Goal: Information Seeking & Learning: Learn about a topic

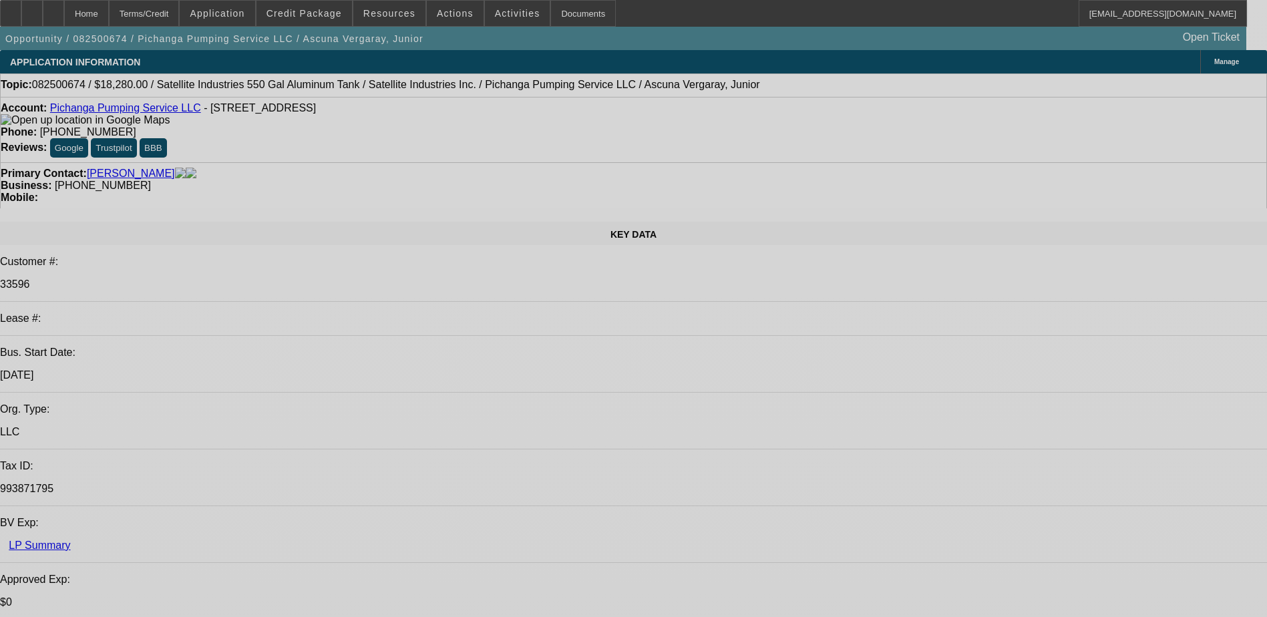
select select "0"
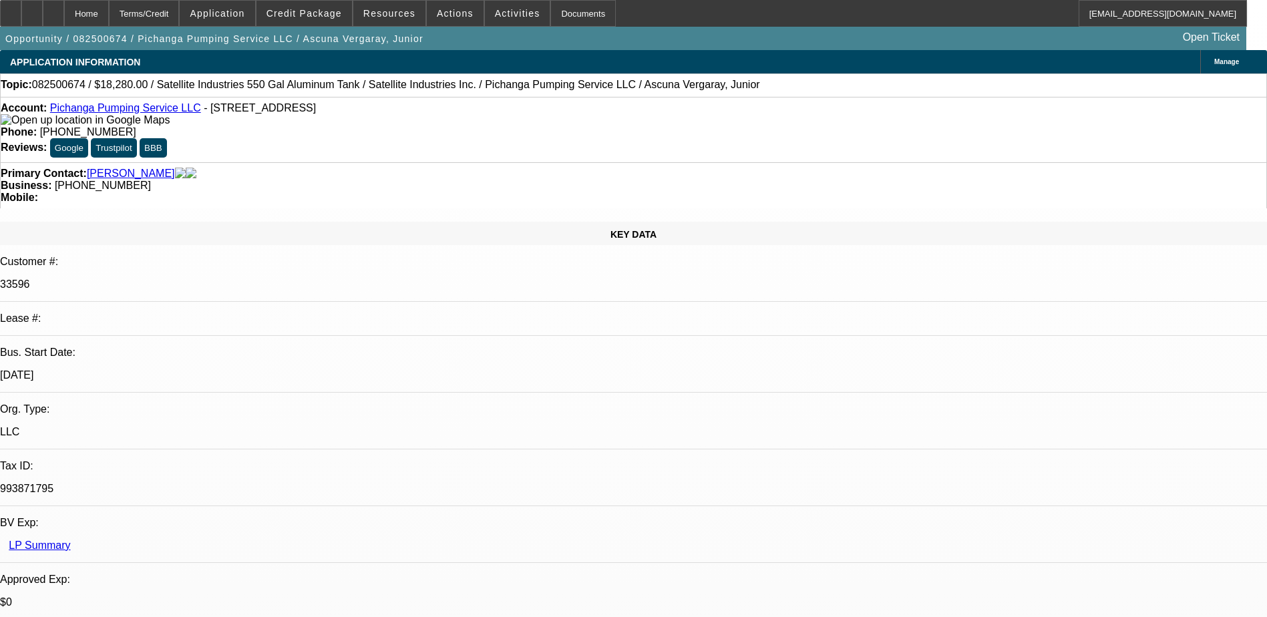
select select "2"
select select "0.1"
select select "0"
select select "2"
select select "0.1"
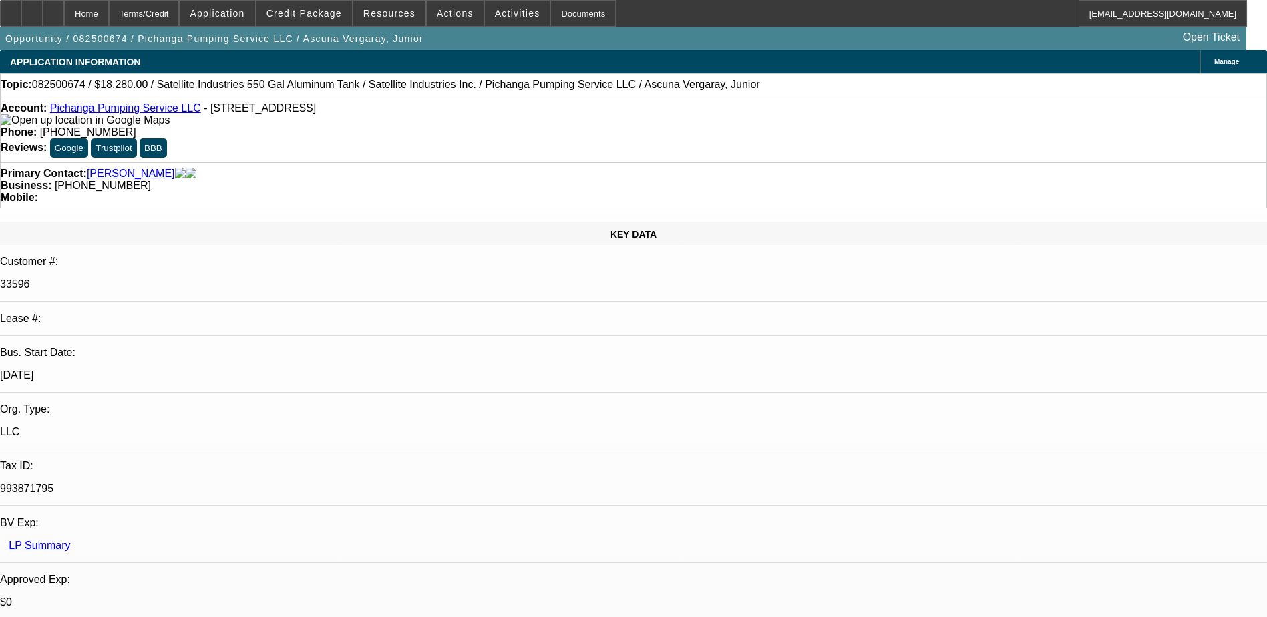
select select "1"
select select "2"
select select "4"
select select "1"
select select "2"
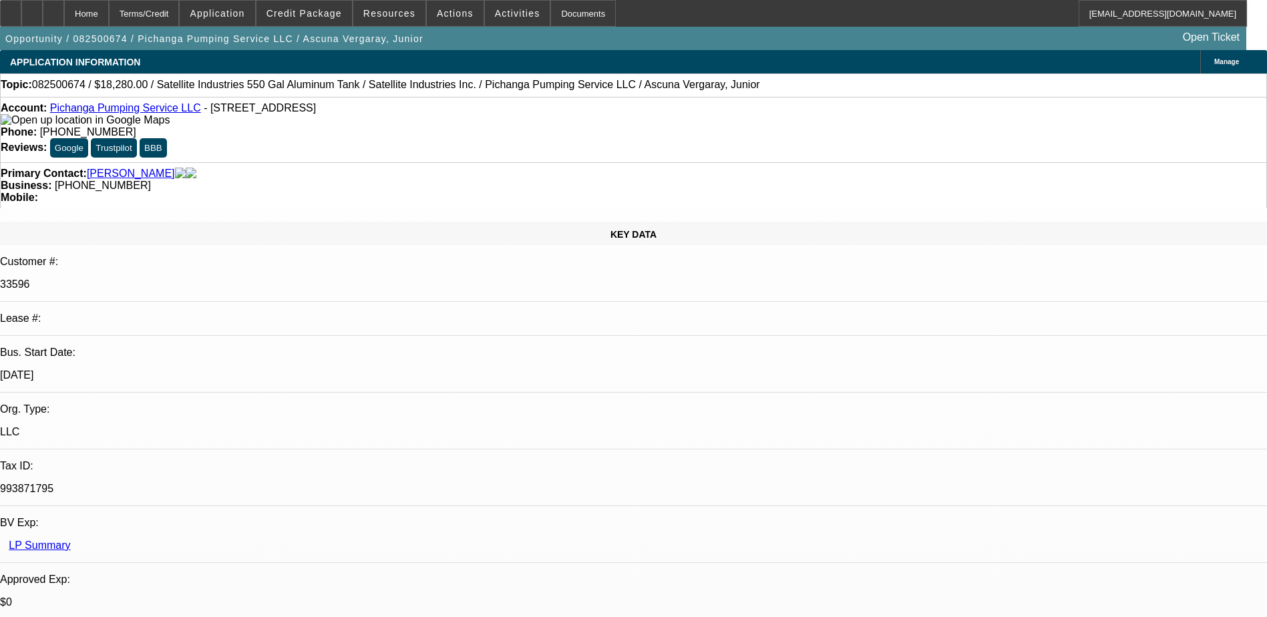
select select "4"
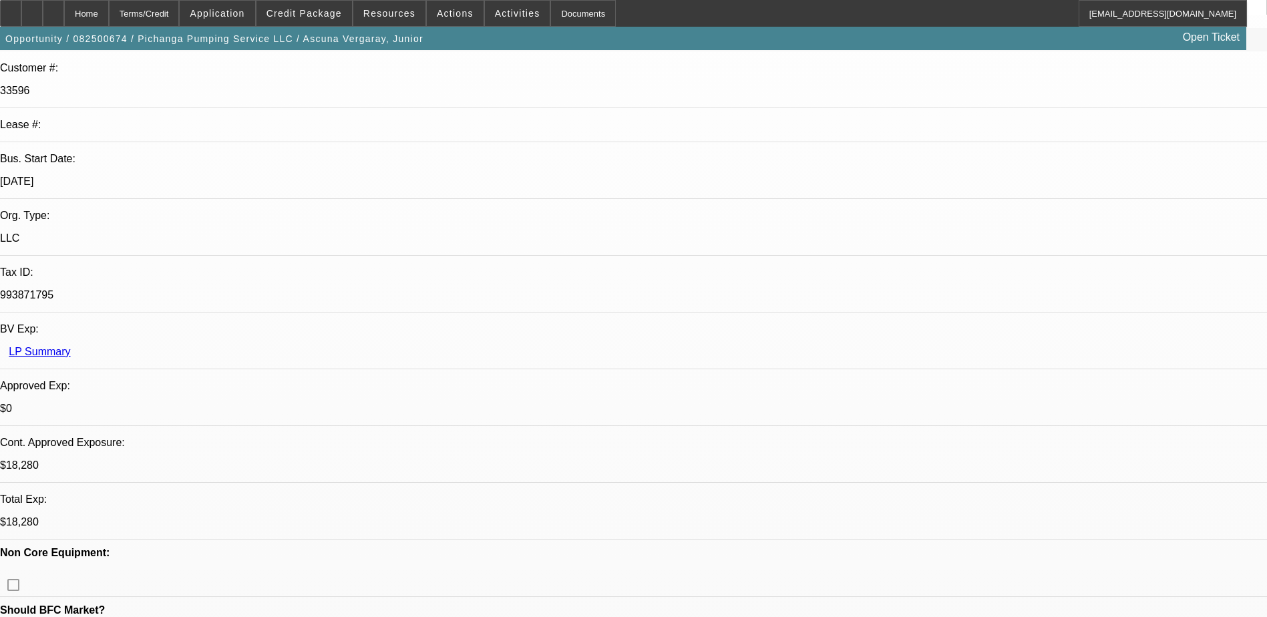
scroll to position [401, 0]
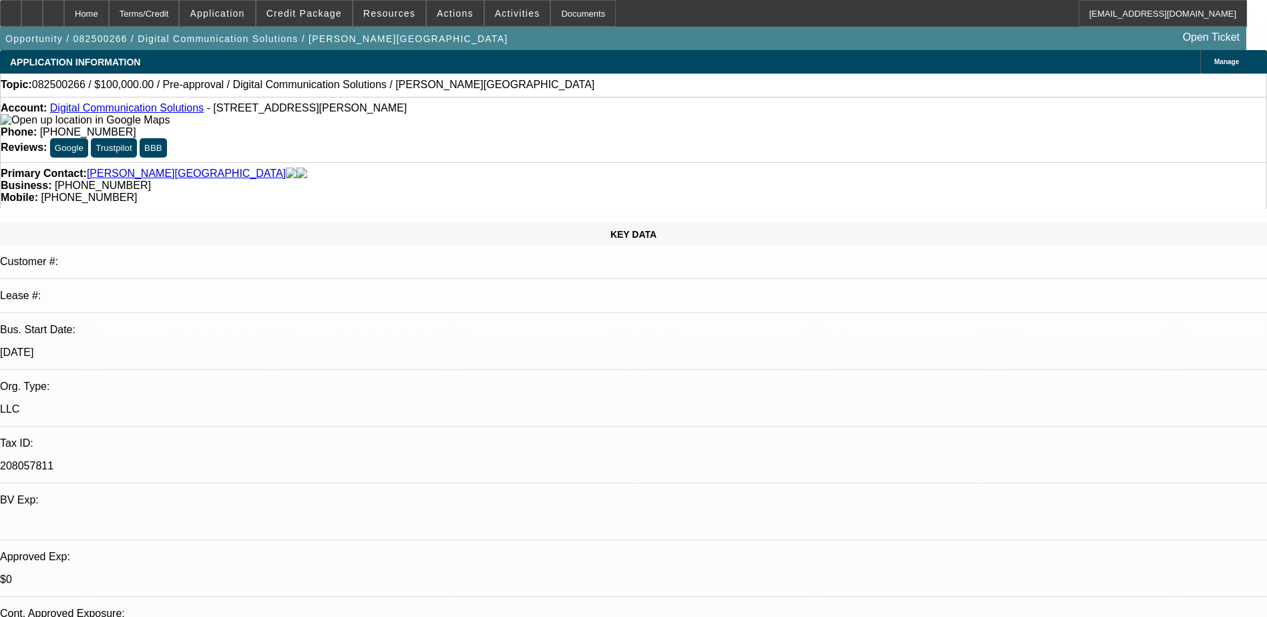
select select "0"
select select "2"
select select "0.1"
select select "4"
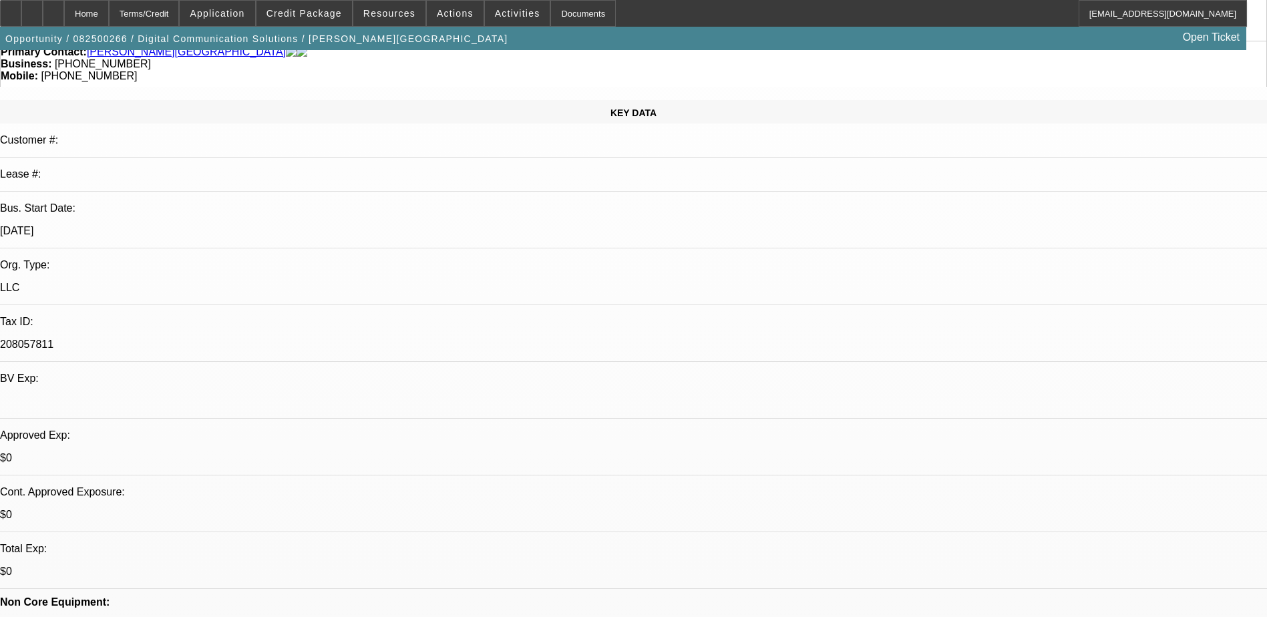
scroll to position [134, 0]
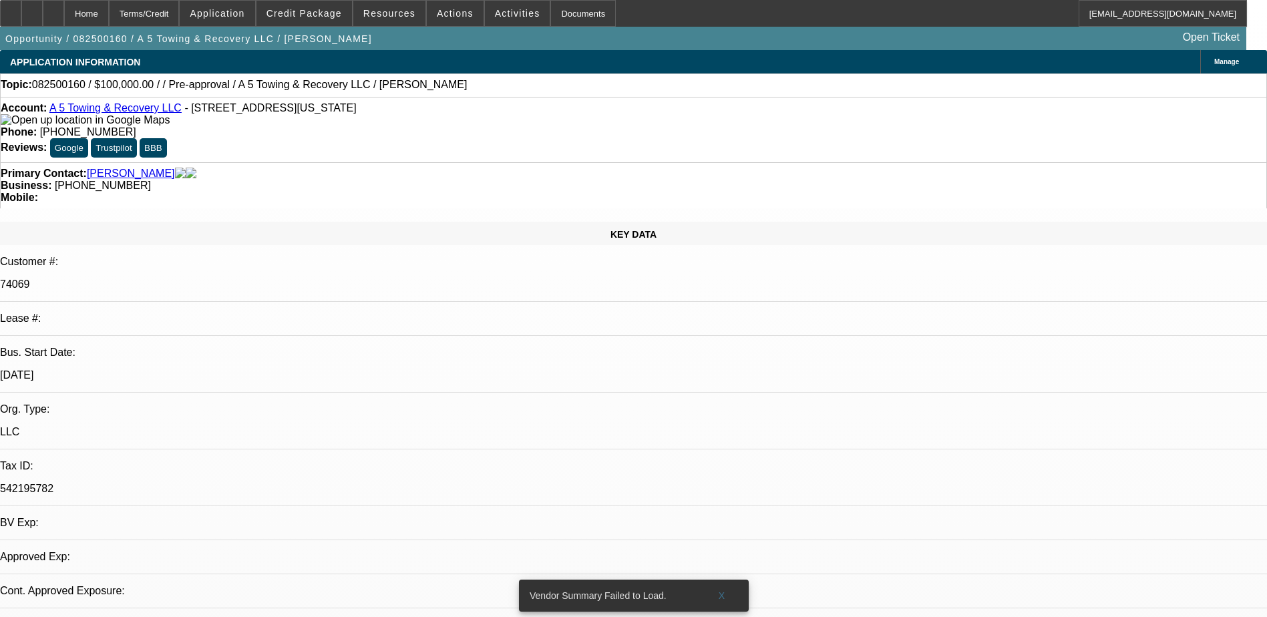
select select "0"
select select "2"
select select "0.1"
select select "4"
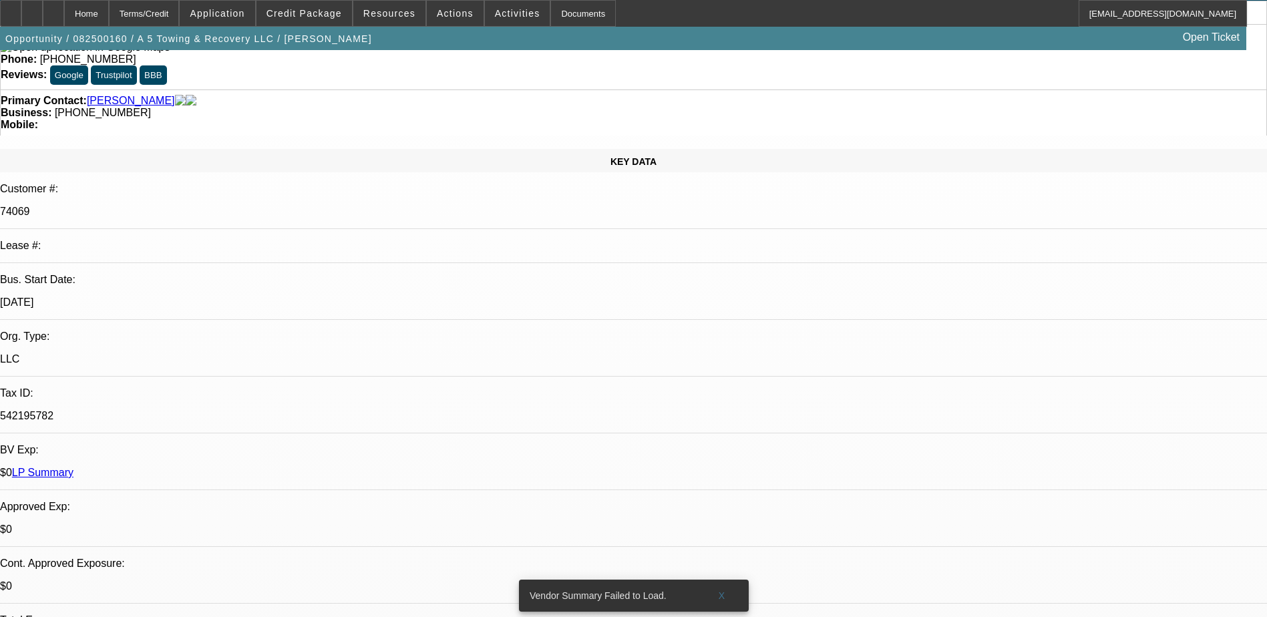
scroll to position [200, 0]
